Goal: Check status: Check status

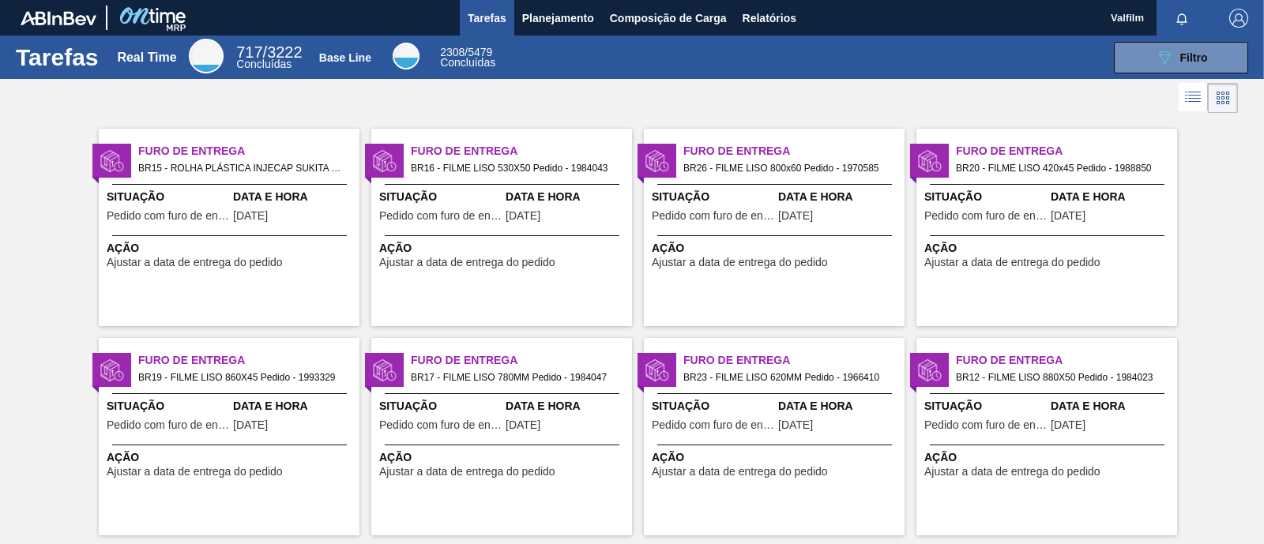
click at [533, 201] on span "Data e Hora" at bounding box center [567, 197] width 122 height 17
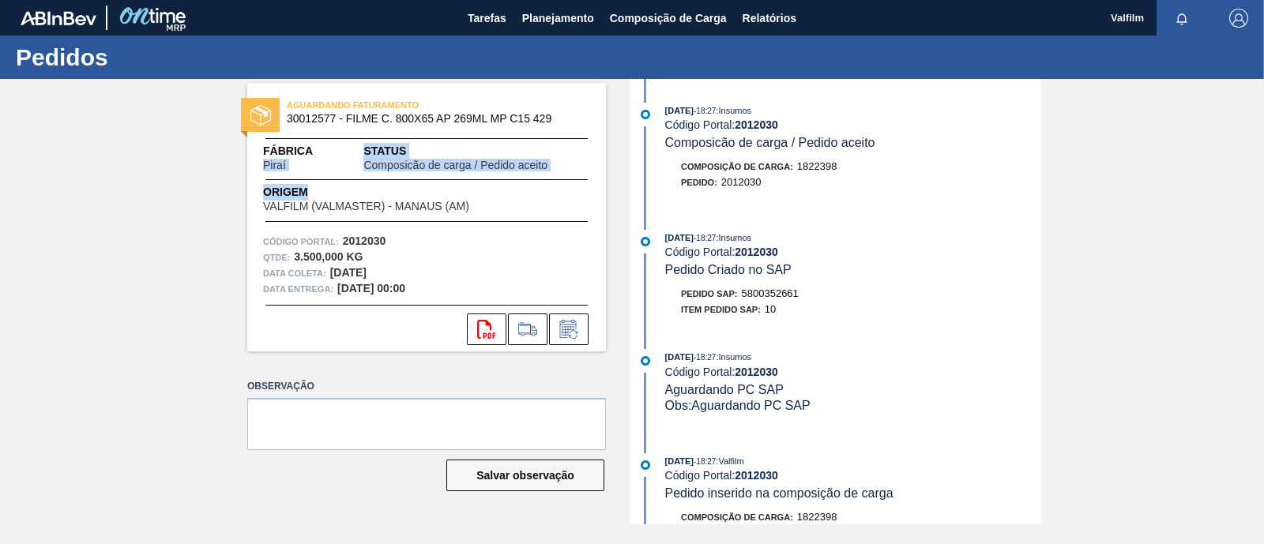
drag, startPoint x: 261, startPoint y: 167, endPoint x: 481, endPoint y: 252, distance: 236.4
click at [593, 196] on div "AGUARDANDO FATURAMENTO 30012577 - FILME C. 800X65 AP 269ML MP C15 429 Fábrica P…" at bounding box center [426, 217] width 359 height 269
click at [468, 262] on div "Qtde : 3.500,000 KG" at bounding box center [426, 258] width 327 height 16
click at [743, 127] on strong "2012030" at bounding box center [756, 125] width 43 height 13
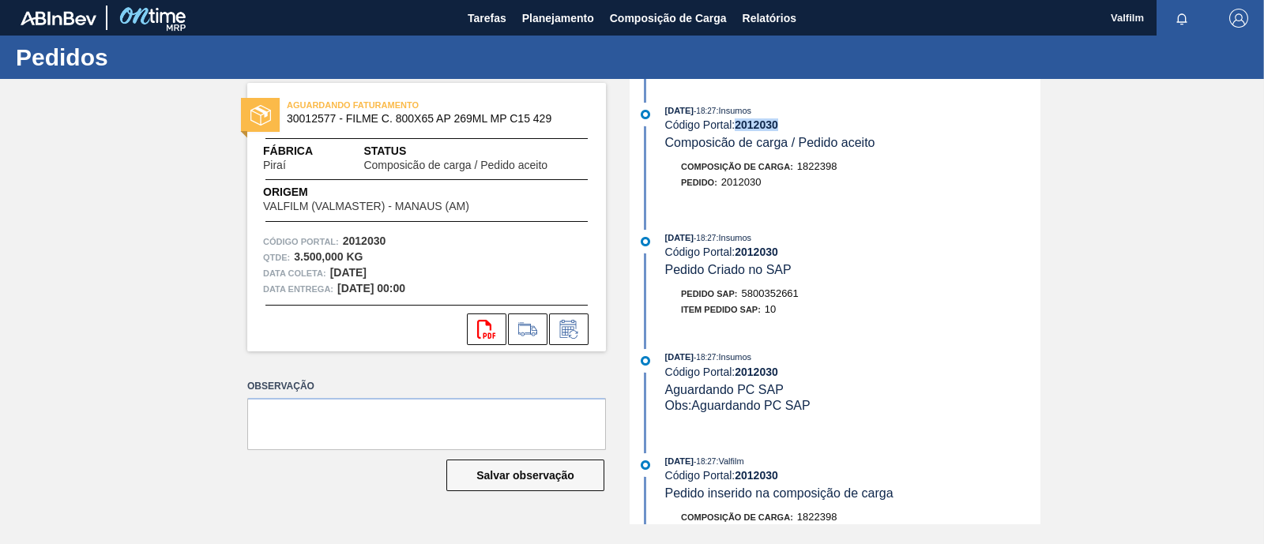
copy strong "2012030"
